Goal: Transaction & Acquisition: Download file/media

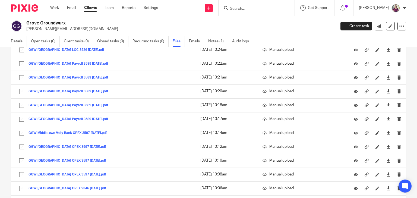
scroll to position [3861, 0]
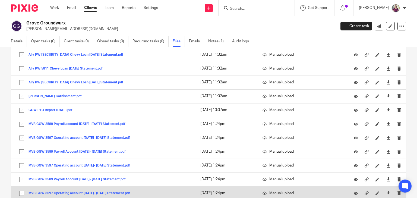
click at [61, 191] on button "MVB GGW 3597 Operating account [DATE]- [DATE] Statement.pdf" at bounding box center [82, 193] width 106 height 4
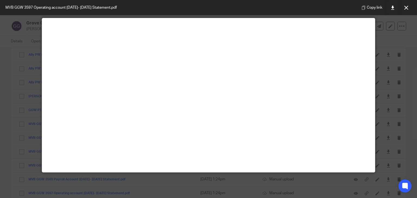
scroll to position [38, 0]
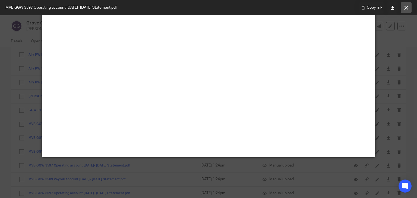
click at [406, 9] on icon at bounding box center [406, 8] width 4 height 4
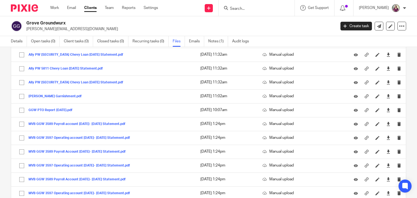
scroll to position [604, 0]
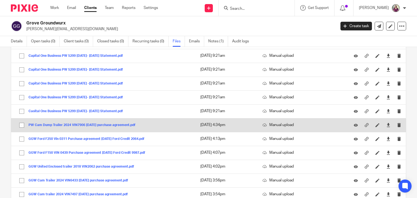
click at [90, 123] on button "PW Cam Dump Trailer 2024 VIN7906 [DATE] purchase agreement.pdf" at bounding box center [84, 125] width 111 height 4
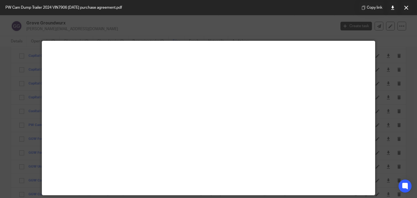
click at [406, 8] on icon at bounding box center [406, 8] width 4 height 4
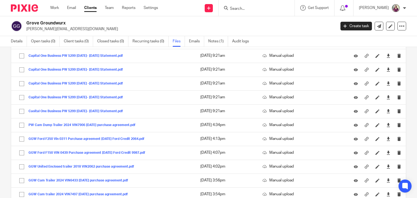
drag, startPoint x: 219, startPoint y: 28, endPoint x: 222, endPoint y: 27, distance: 2.9
click at [220, 27] on p "[PERSON_NAME][EMAIL_ADDRESS][DOMAIN_NAME]" at bounding box center [179, 28] width 306 height 5
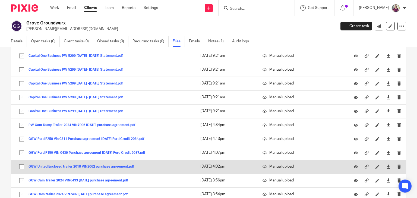
click at [83, 165] on button "GGW United Enclosed trailer 2018 VIN2062 purchase agreement.pdf" at bounding box center [84, 167] width 110 height 4
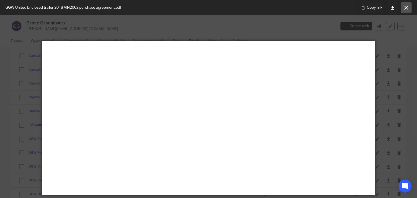
click at [407, 8] on icon at bounding box center [406, 8] width 4 height 4
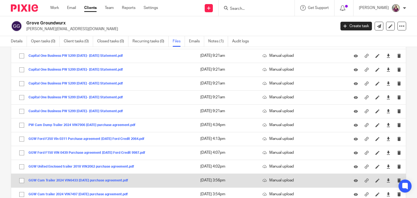
click at [85, 179] on button "GGW Cam Trailer 2024 VIN6433 [DATE] purchase agreement.pdf" at bounding box center [81, 181] width 104 height 4
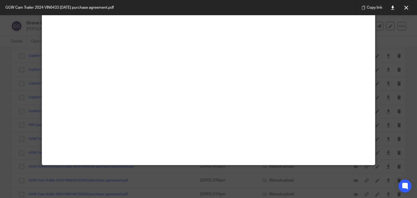
scroll to position [38, 0]
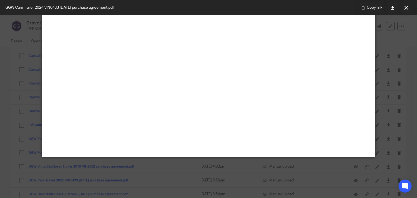
drag, startPoint x: 395, startPoint y: 7, endPoint x: 399, endPoint y: 12, distance: 6.3
click at [395, 8] on link at bounding box center [392, 7] width 11 height 11
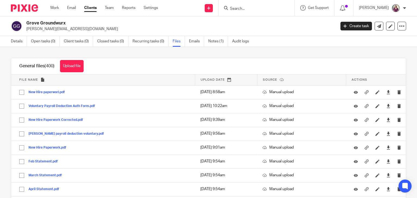
click at [254, 26] on h2 "Grove Groundwurx" at bounding box center [148, 23] width 245 height 6
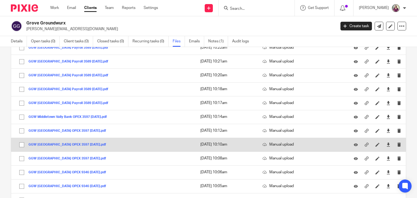
scroll to position [2678, 0]
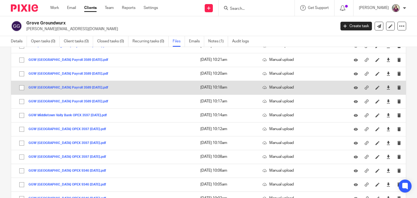
click at [112, 86] on button "GGW [GEOGRAPHIC_DATA] Payroll 3589 [DATE].pdf" at bounding box center [71, 88] width 84 height 4
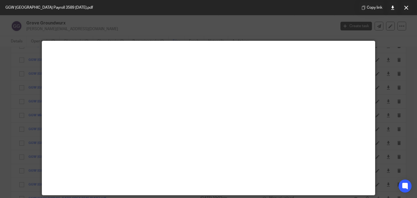
click at [408, 8] on button at bounding box center [406, 7] width 11 height 11
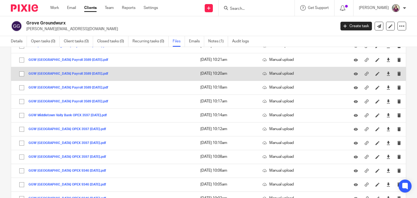
click at [112, 72] on button "GGW [GEOGRAPHIC_DATA] Payroll 3589 [DATE].pdf" at bounding box center [71, 74] width 84 height 4
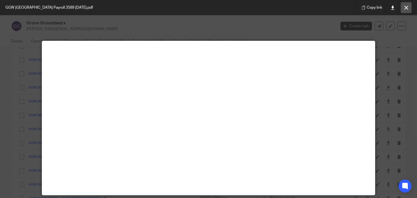
click at [410, 7] on button at bounding box center [406, 7] width 11 height 11
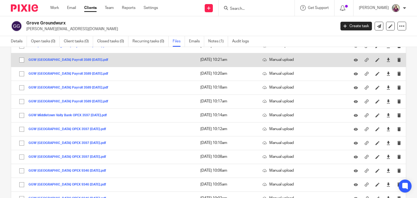
click at [110, 58] on button "GGW [GEOGRAPHIC_DATA] Payroll 3589 [DATE].pdf" at bounding box center [71, 60] width 84 height 4
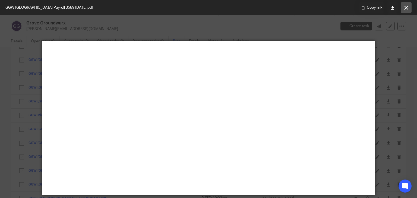
click at [405, 10] on icon at bounding box center [406, 8] width 4 height 4
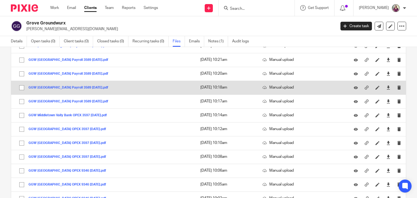
click at [102, 81] on td "GGW Middletown Valley Bank Payroll 3589 October 2024.pdf GGW Middletown Valley …" at bounding box center [103, 88] width 184 height 14
click at [102, 86] on button "GGW [GEOGRAPHIC_DATA] Payroll 3589 [DATE].pdf" at bounding box center [71, 88] width 84 height 4
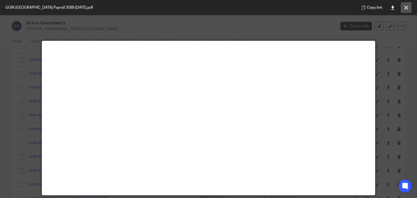
click at [402, 11] on button at bounding box center [406, 7] width 11 height 11
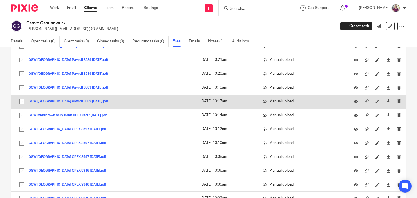
click at [95, 100] on button "GGW [GEOGRAPHIC_DATA] Payroll 3589 [DATE].pdf" at bounding box center [71, 102] width 84 height 4
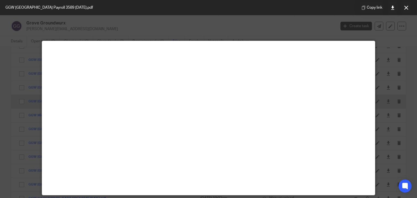
click at [95, 92] on main at bounding box center [208, 118] width 333 height 154
click at [405, 10] on button at bounding box center [406, 7] width 11 height 11
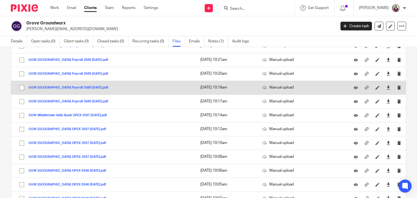
click at [112, 86] on button "GGW [GEOGRAPHIC_DATA] Payroll 3589 [DATE].pdf" at bounding box center [71, 88] width 84 height 4
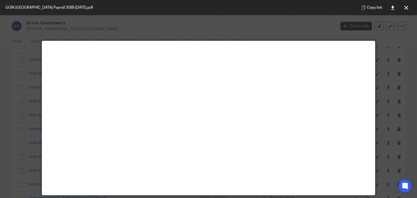
click at [405, 9] on icon at bounding box center [406, 8] width 4 height 4
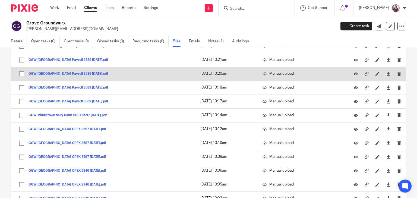
click at [112, 72] on button "GGW [GEOGRAPHIC_DATA] Payroll 3589 [DATE].pdf" at bounding box center [71, 74] width 84 height 4
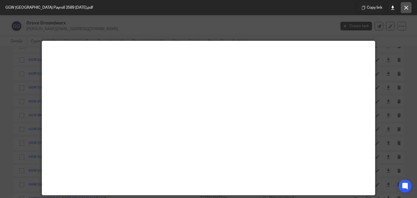
click at [406, 7] on icon at bounding box center [406, 8] width 4 height 4
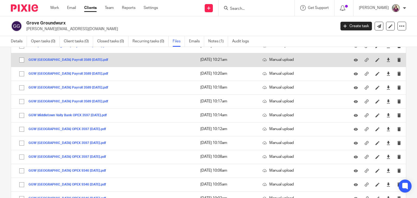
click at [109, 58] on button "GGW [GEOGRAPHIC_DATA] Payroll 3589 [DATE].pdf" at bounding box center [71, 60] width 84 height 4
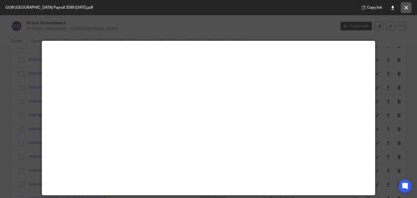
click at [407, 10] on icon at bounding box center [406, 8] width 4 height 4
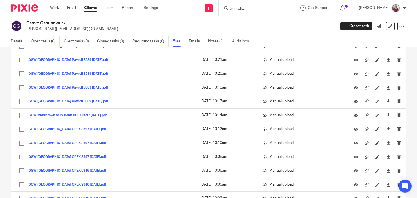
click at [240, 23] on h2 "Grove Groundwurx" at bounding box center [148, 23] width 245 height 6
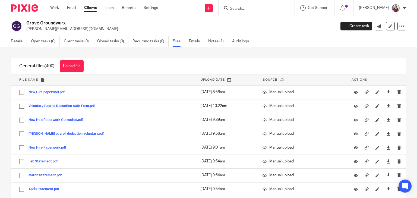
scroll to position [2716, 0]
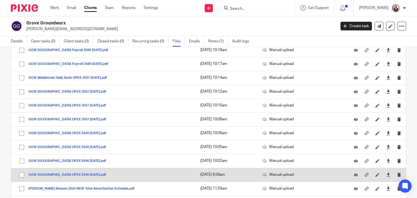
click at [73, 173] on button "GGW [GEOGRAPHIC_DATA] OPEX 9346 [DATE].pdf" at bounding box center [70, 175] width 82 height 4
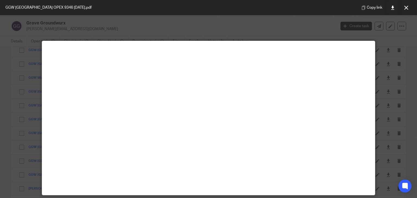
click at [405, 10] on button at bounding box center [406, 7] width 11 height 11
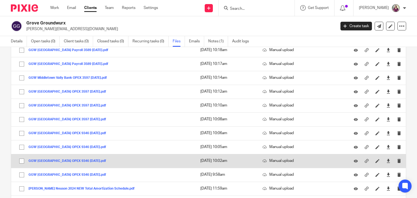
click at [98, 159] on button "GGW [GEOGRAPHIC_DATA] OPEX 9346 [DATE].pdf" at bounding box center [70, 161] width 82 height 4
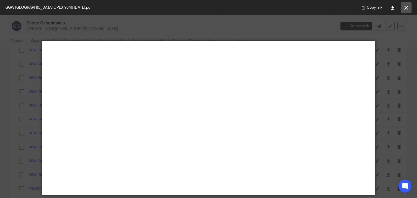
click at [407, 8] on icon at bounding box center [406, 8] width 4 height 4
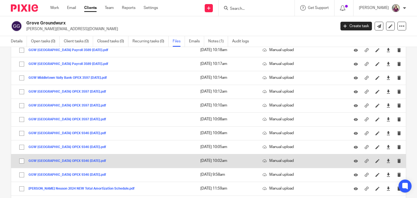
click at [102, 159] on button "GGW [GEOGRAPHIC_DATA] OPEX 9346 [DATE].pdf" at bounding box center [70, 161] width 82 height 4
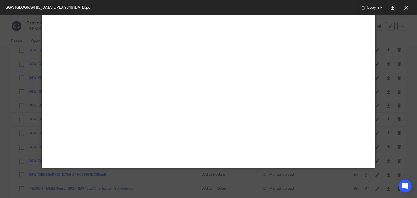
scroll to position [38, 0]
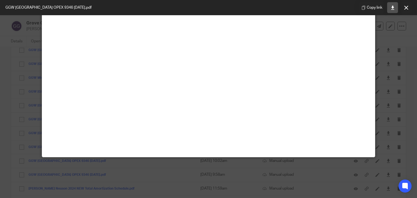
click at [393, 8] on icon at bounding box center [393, 8] width 4 height 4
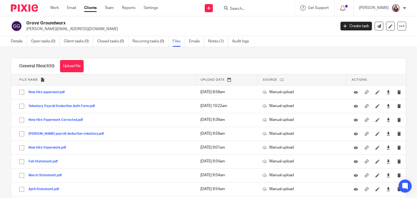
click at [305, 28] on p "[PERSON_NAME][EMAIL_ADDRESS][DOMAIN_NAME]" at bounding box center [179, 28] width 306 height 5
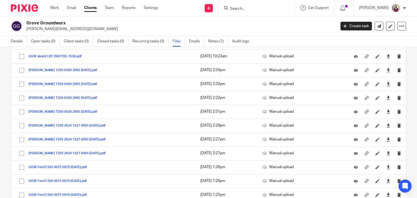
scroll to position [2716, 0]
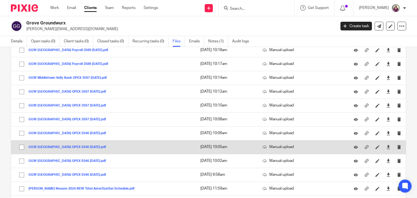
click at [95, 145] on button "GGW [GEOGRAPHIC_DATA] OPEX 9346 [DATE].pdf" at bounding box center [70, 147] width 82 height 4
